Goal: Information Seeking & Learning: Learn about a topic

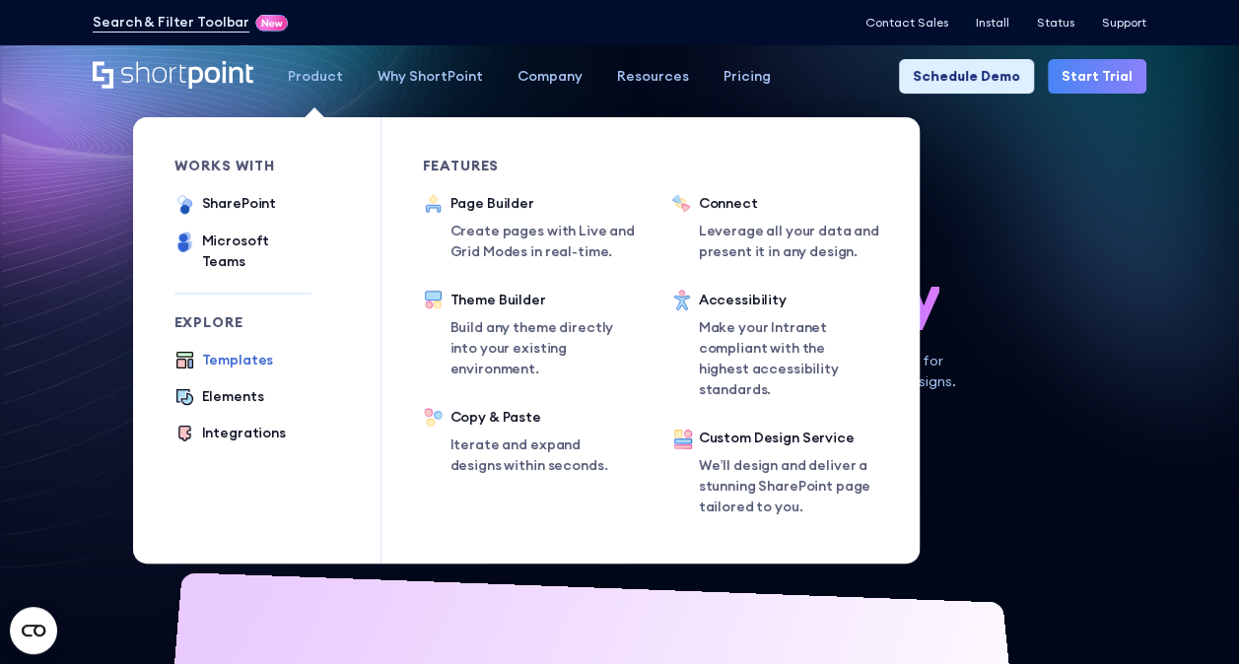
click at [244, 350] on div "Templates" at bounding box center [238, 360] width 72 height 21
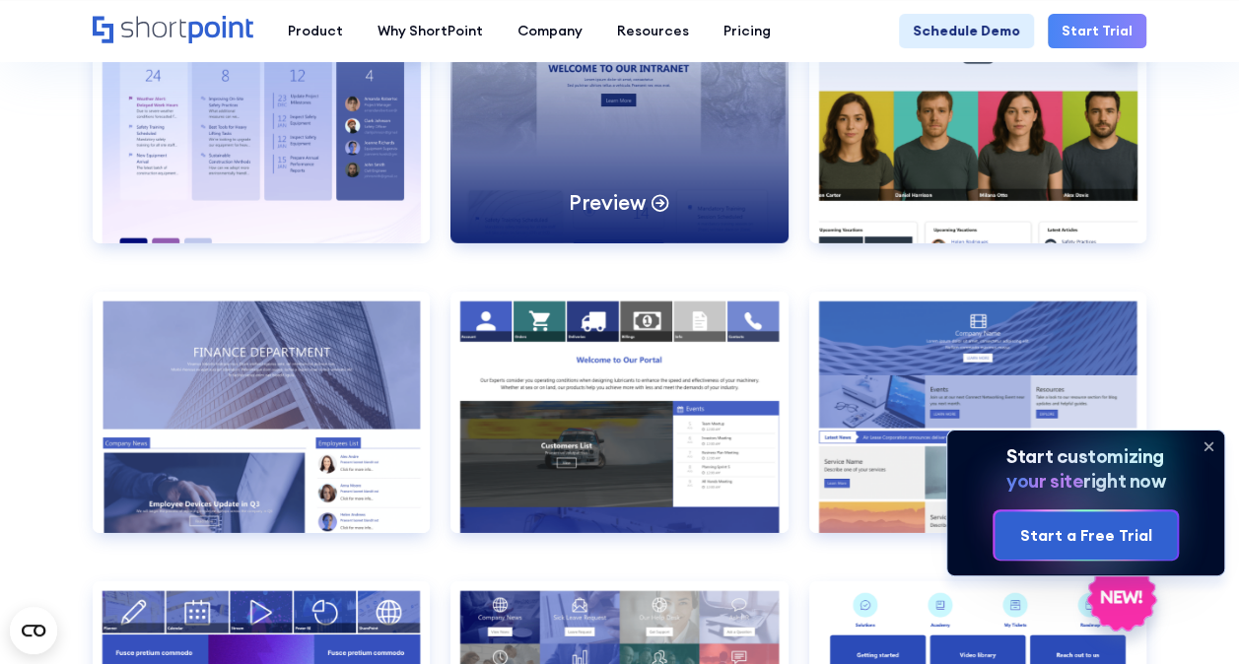
scroll to position [3252, 0]
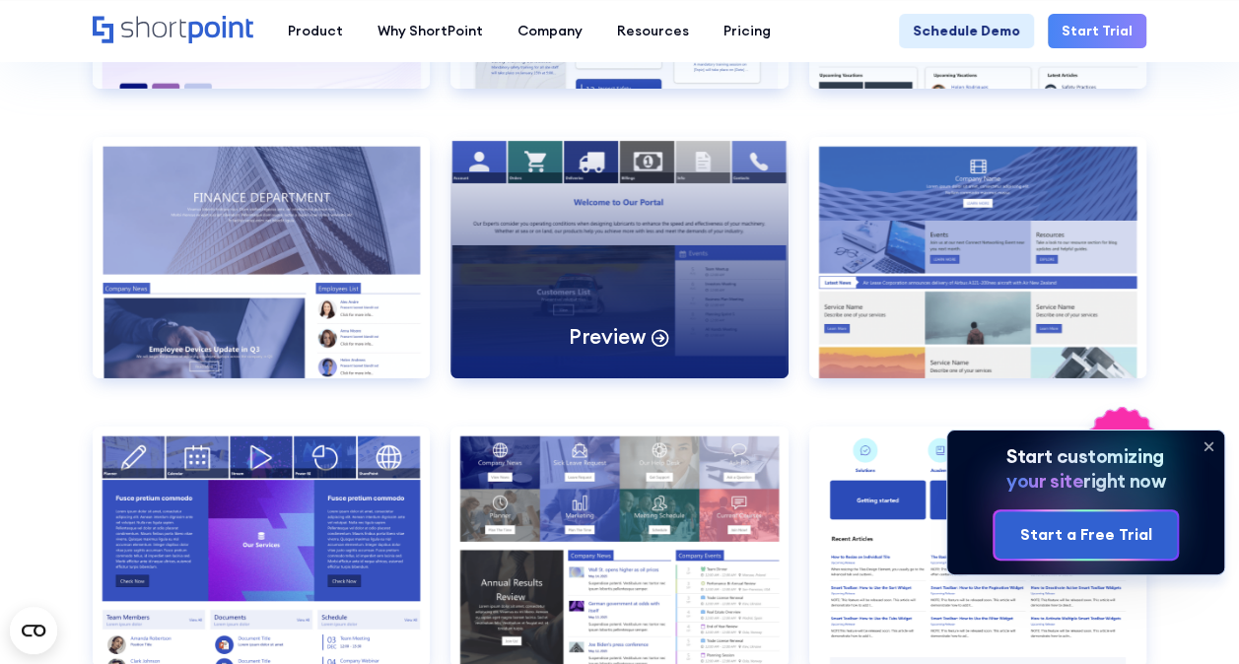
click at [626, 244] on div "Preview" at bounding box center [618, 257] width 337 height 240
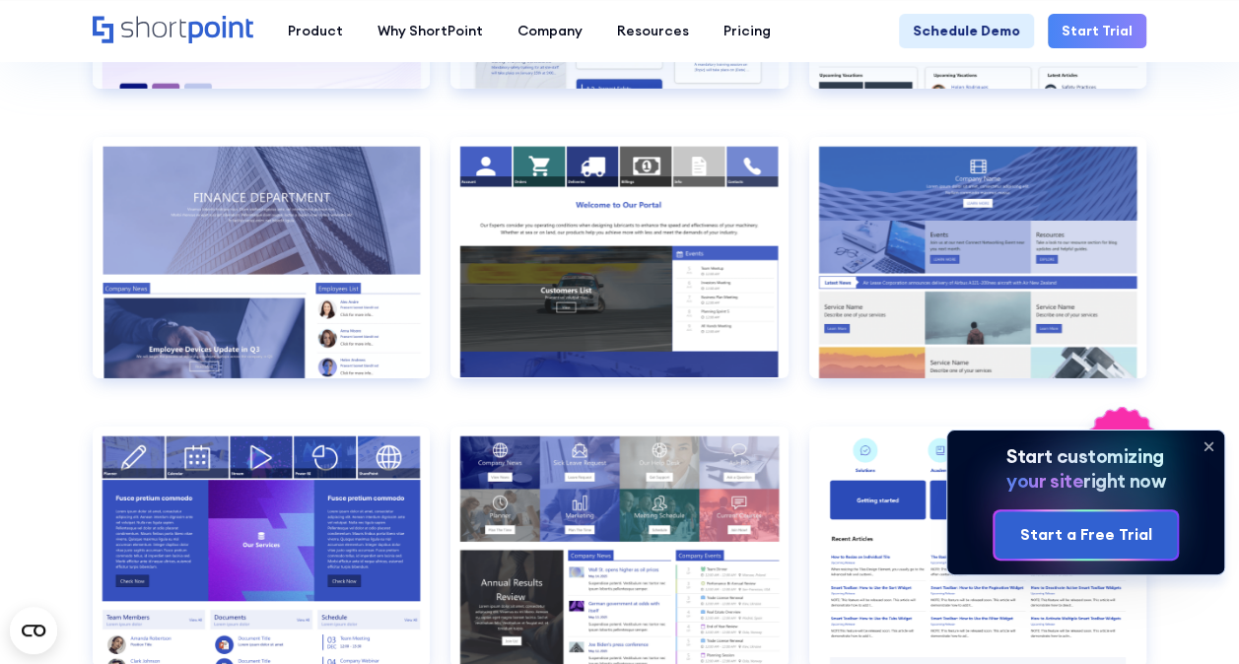
click at [1212, 444] on icon at bounding box center [1209, 447] width 32 height 32
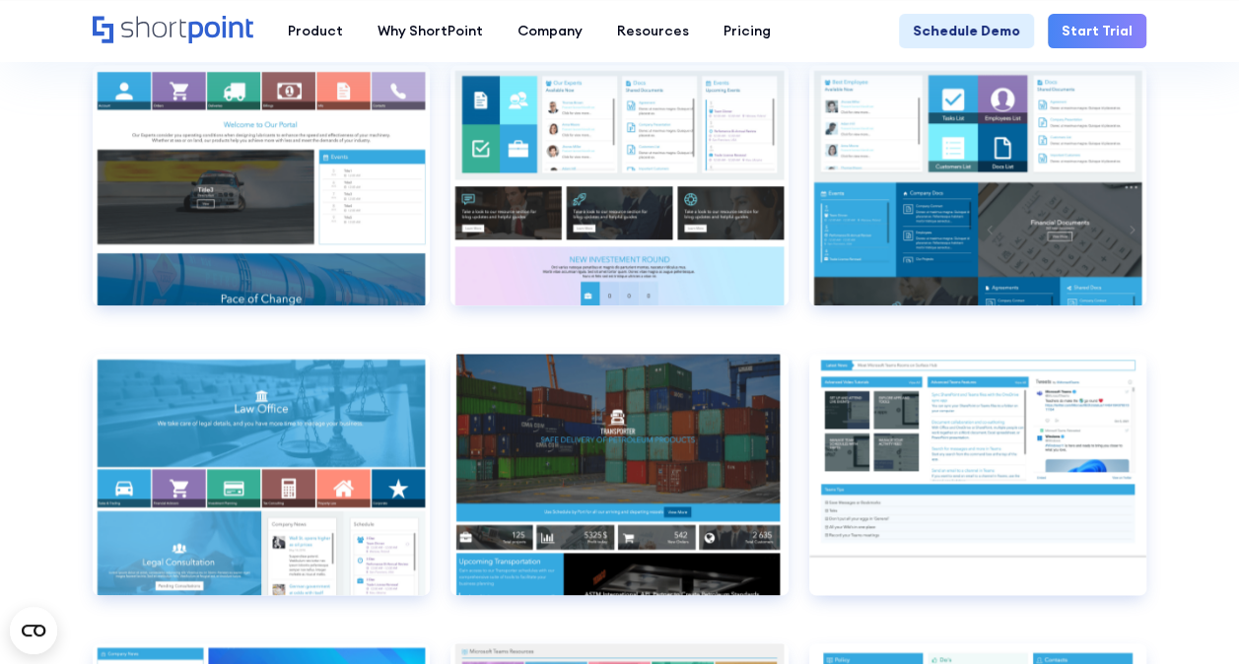
scroll to position [8279, 0]
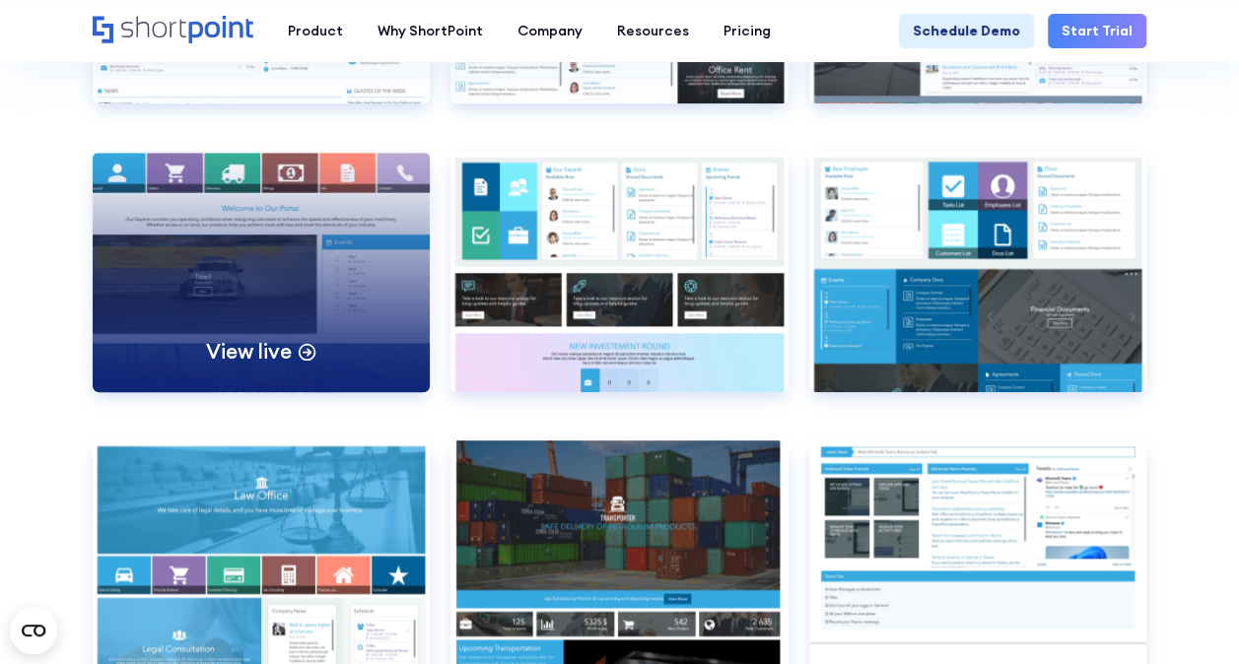
click at [253, 343] on p "View live" at bounding box center [248, 351] width 85 height 27
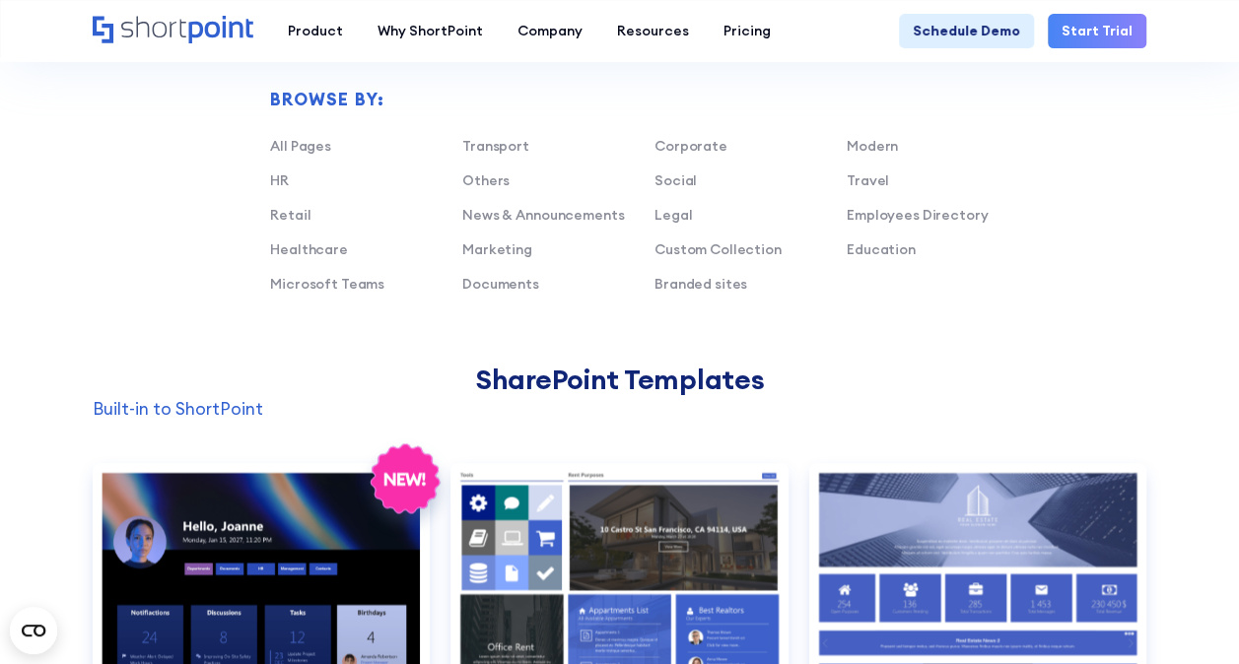
scroll to position [1161, 0]
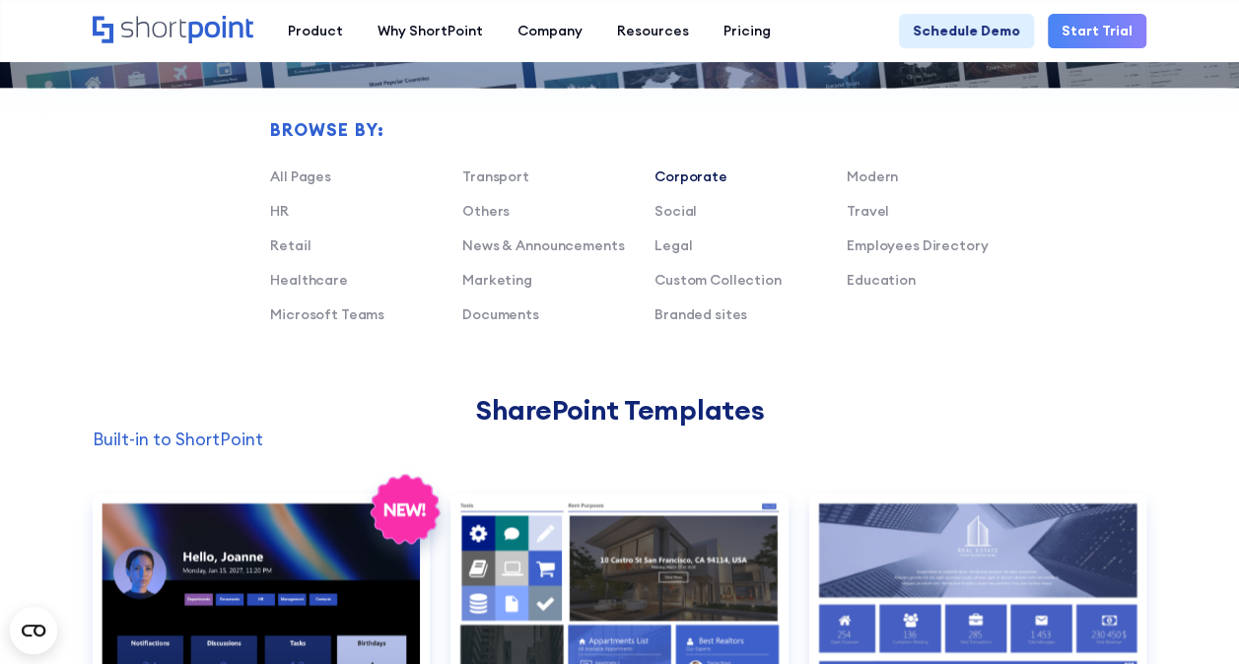
click at [710, 179] on link "Corporate" at bounding box center [690, 177] width 73 height 18
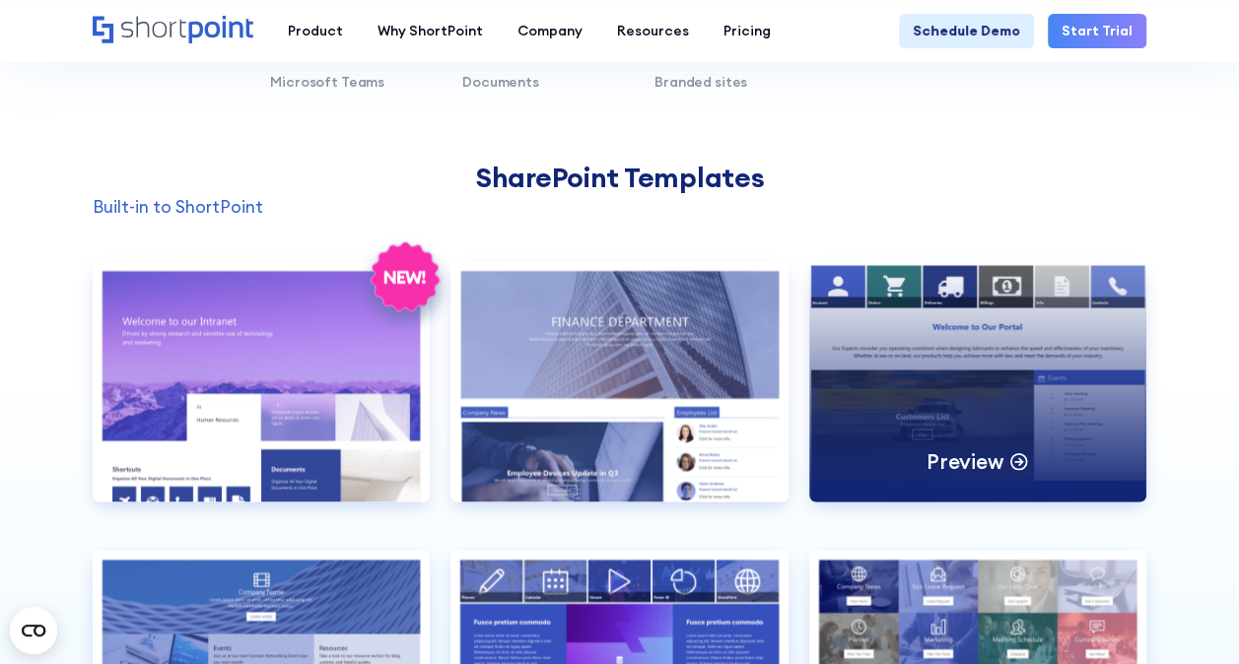
scroll to position [1457, 0]
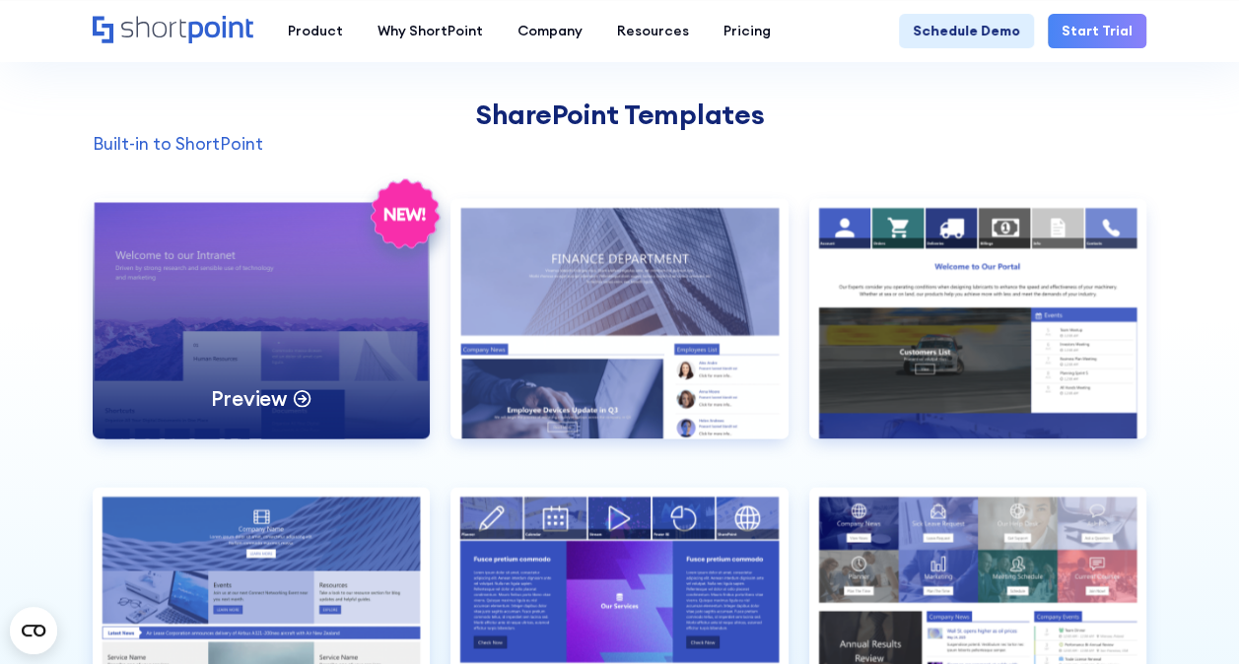
click at [276, 298] on div "Preview" at bounding box center [261, 318] width 337 height 240
